Goal: Navigation & Orientation: Find specific page/section

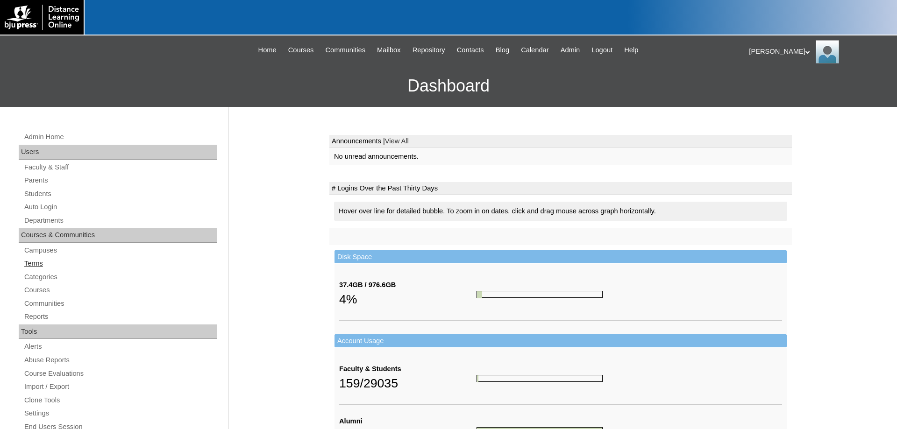
click at [37, 261] on link "Terms" at bounding box center [119, 264] width 193 height 12
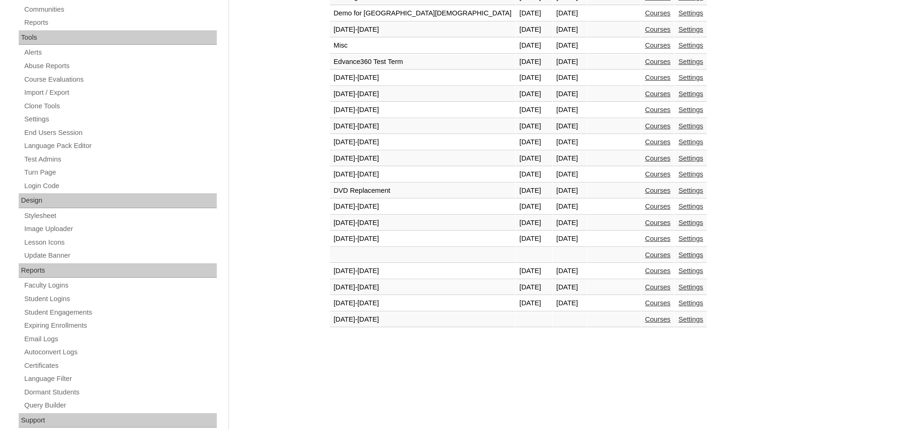
scroll to position [333, 0]
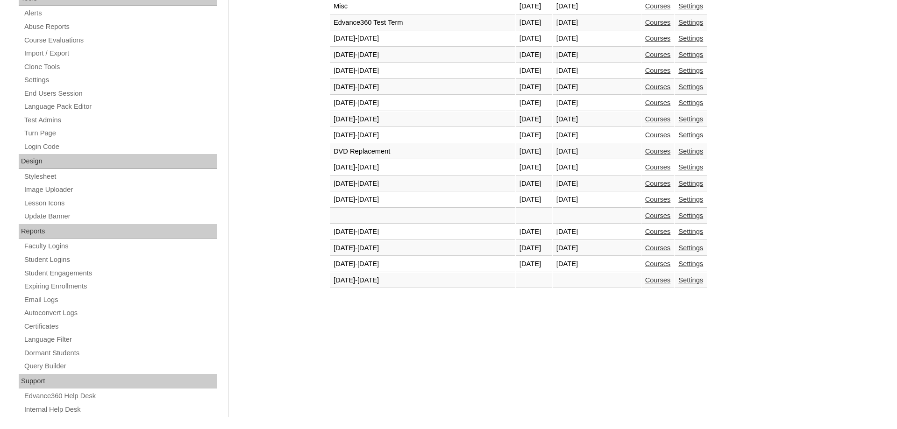
click at [645, 268] on link "Courses" at bounding box center [658, 263] width 26 height 7
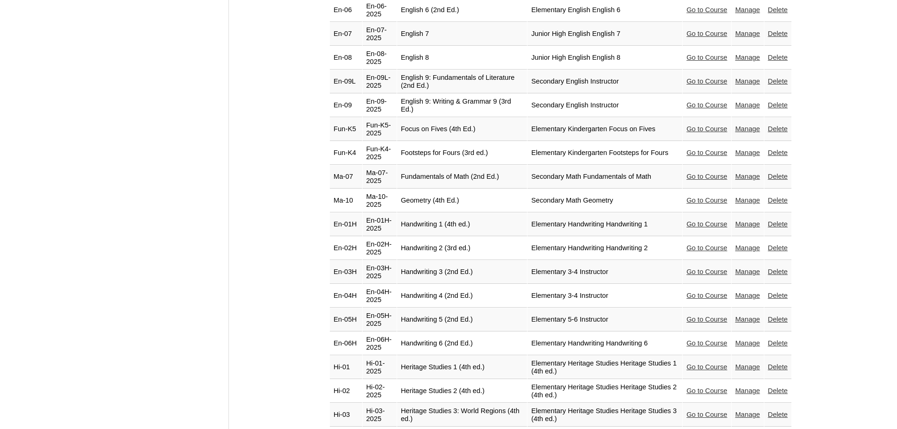
scroll to position [1191, 0]
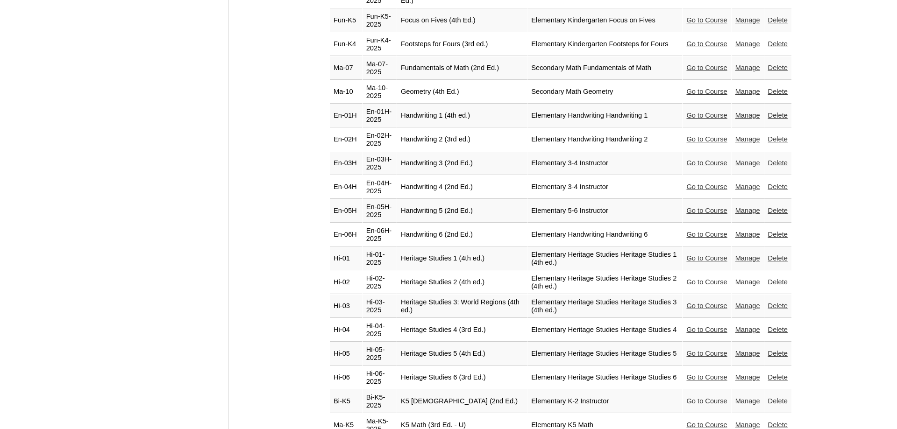
drag, startPoint x: 703, startPoint y: 324, endPoint x: 689, endPoint y: 316, distance: 16.7
